Goal: Transaction & Acquisition: Subscribe to service/newsletter

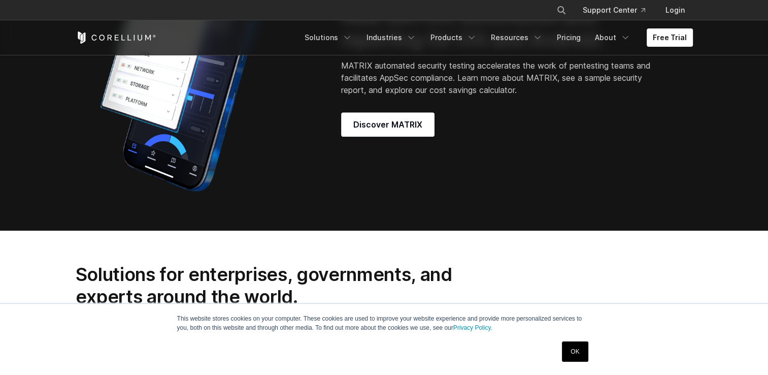
scroll to position [711, 0]
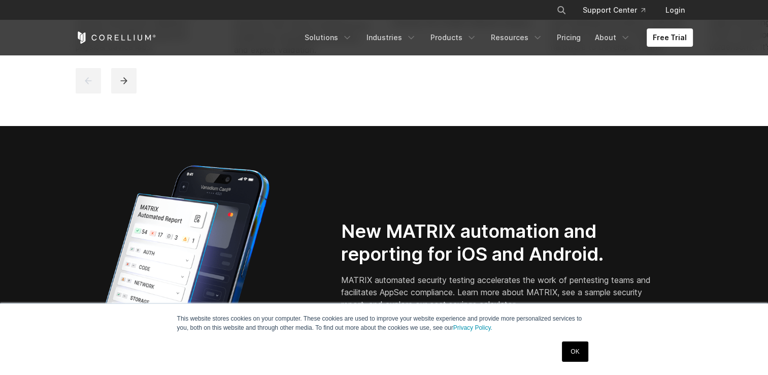
click at [429, 194] on div "New MATRIX automation and reporting for iOS and Android. MATRIX automated secur…" at bounding box center [385, 285] width 638 height 254
click at [670, 42] on link "Free Trial" at bounding box center [670, 37] width 46 height 18
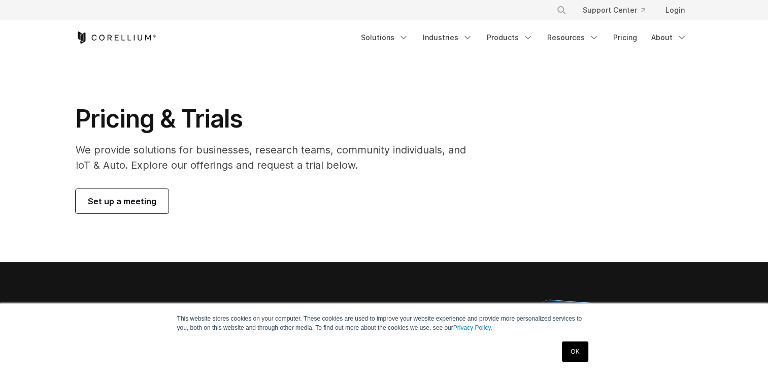
click at [120, 201] on span "Set up a meeting" at bounding box center [122, 201] width 69 height 12
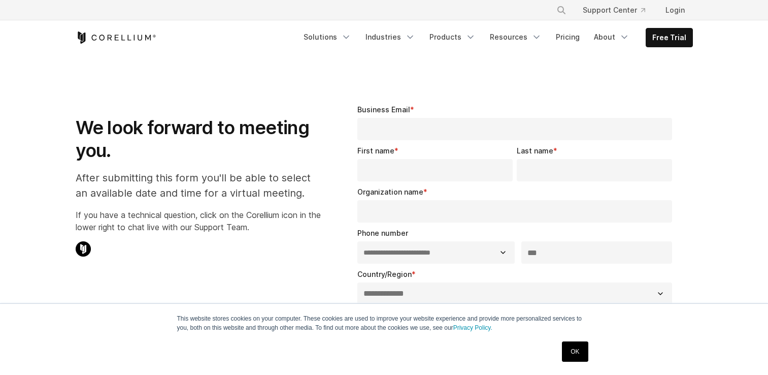
select select "**"
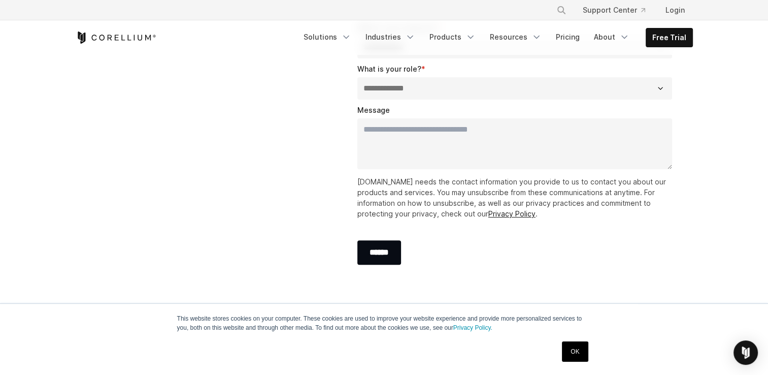
scroll to position [355, 0]
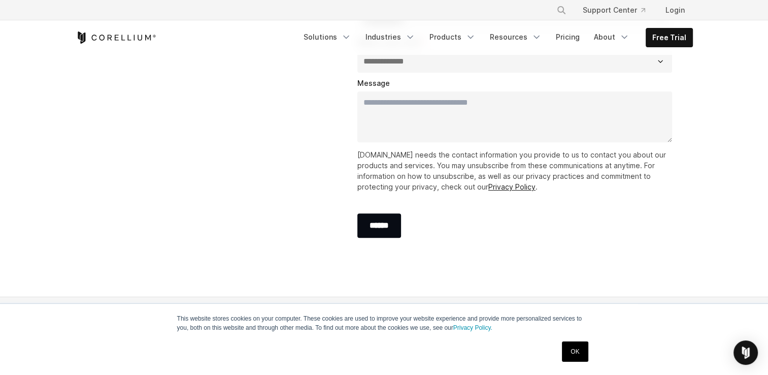
click at [122, 44] on div "Free Trial Solutions" at bounding box center [385, 37] width 618 height 35
click at [678, 44] on link "Free Trial" at bounding box center [669, 37] width 46 height 18
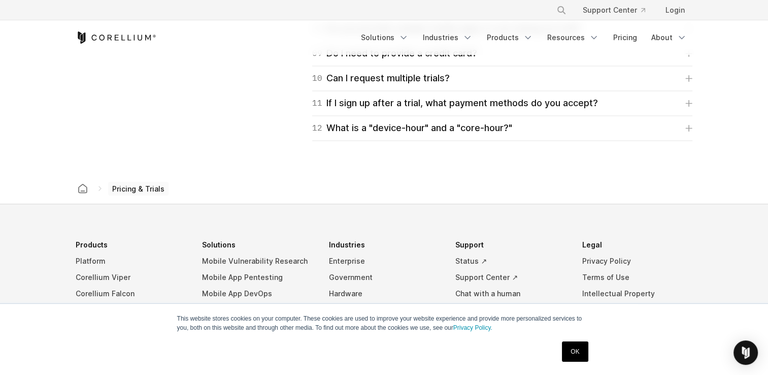
scroll to position [1828, 0]
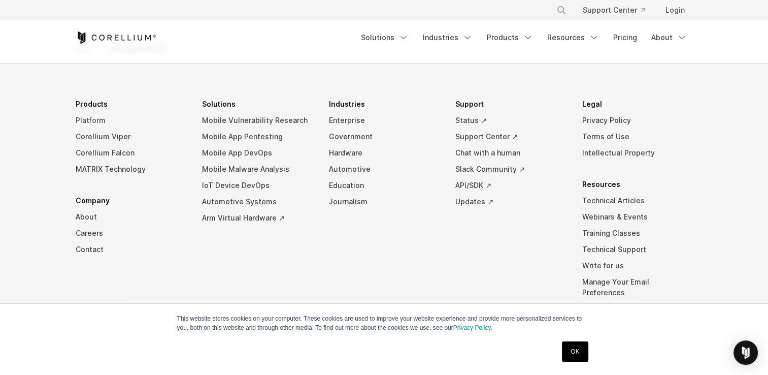
click at [90, 121] on link "Platform" at bounding box center [131, 120] width 111 height 16
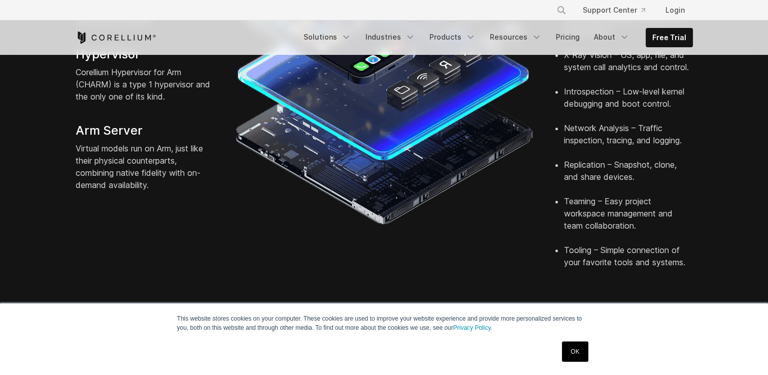
scroll to position [609, 0]
